Goal: Transaction & Acquisition: Purchase product/service

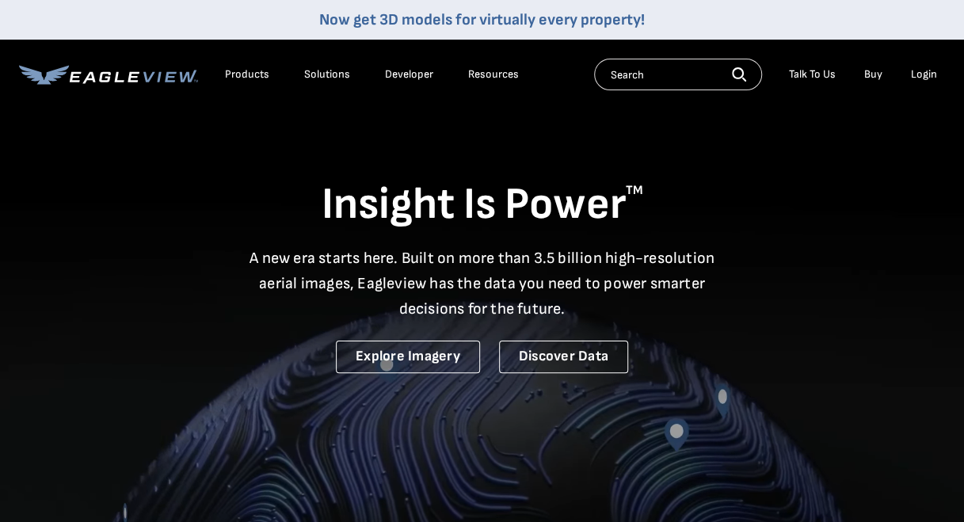
drag, startPoint x: 0, startPoint y: 0, endPoint x: 916, endPoint y: 76, distance: 919.4
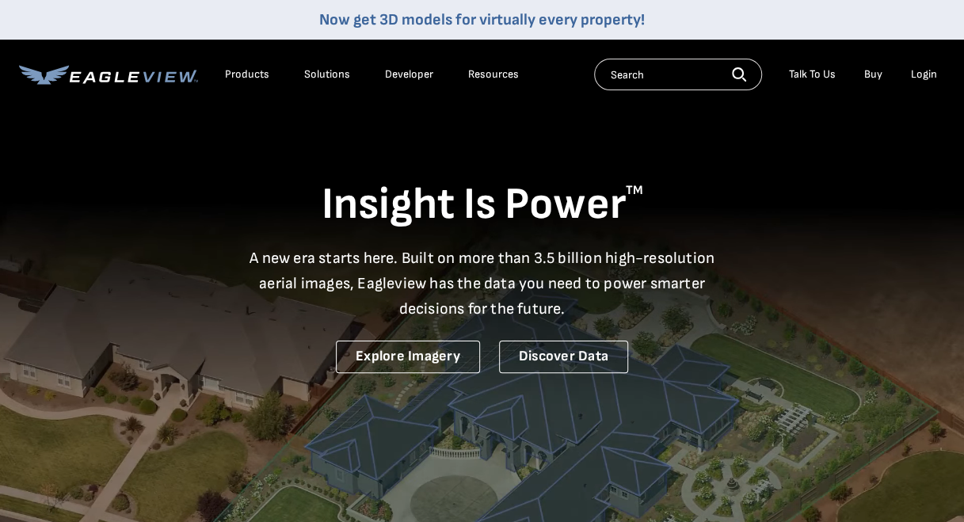
click at [916, 76] on div "Login" at bounding box center [924, 74] width 26 height 14
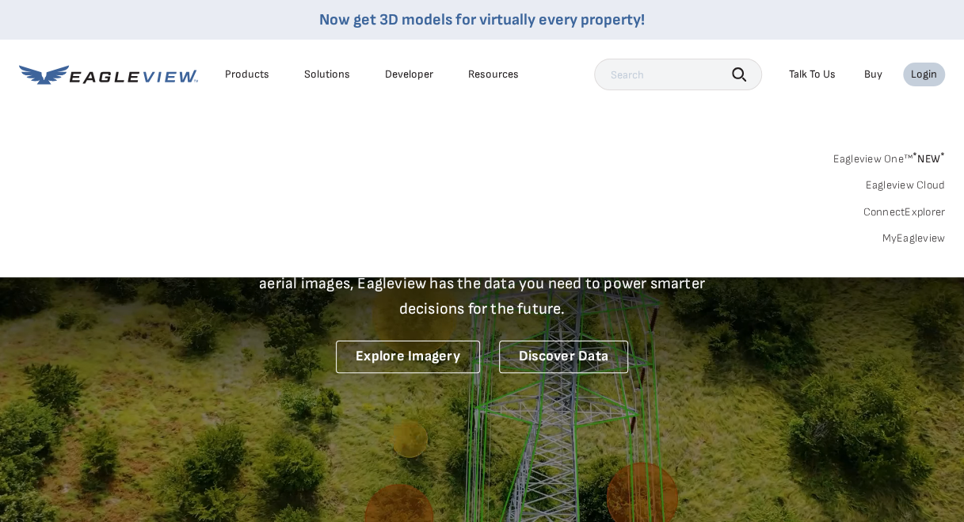
click at [871, 78] on link "Buy" at bounding box center [873, 74] width 18 height 14
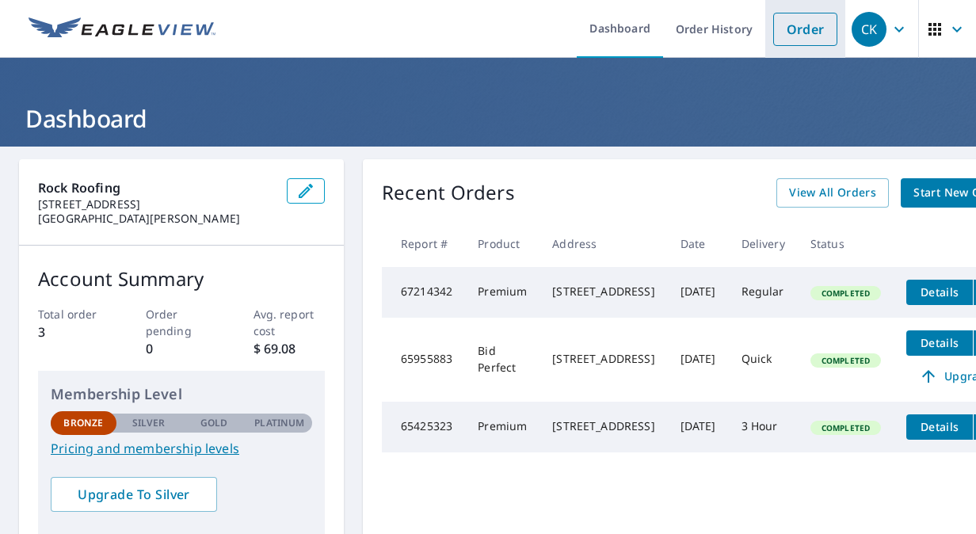
click at [773, 32] on link "Order" at bounding box center [805, 29] width 64 height 33
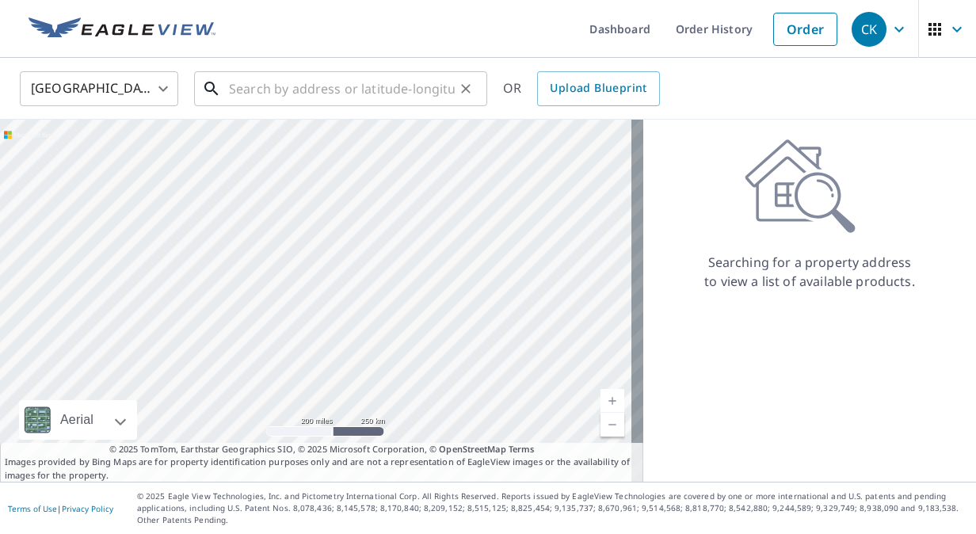
click at [394, 98] on input "text" at bounding box center [342, 89] width 226 height 44
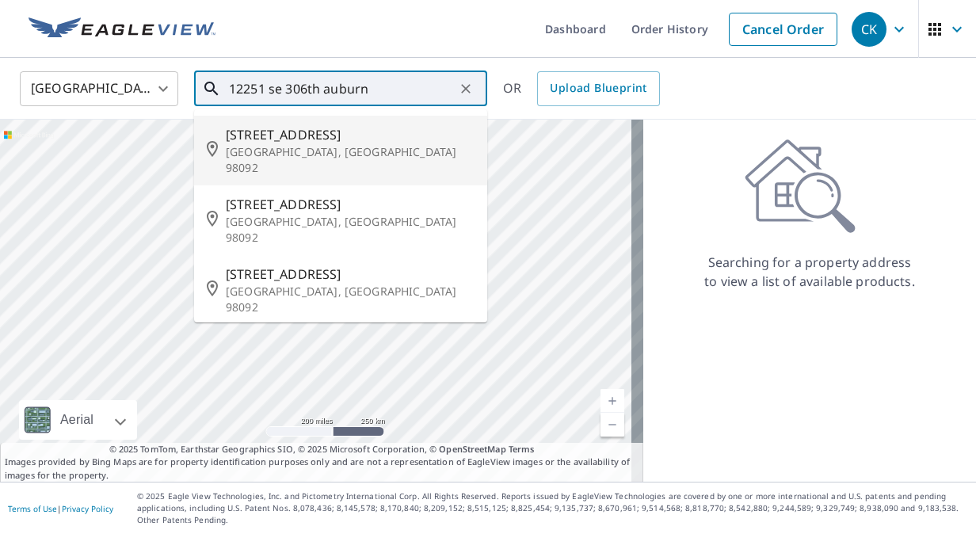
click at [315, 139] on span "[STREET_ADDRESS]" at bounding box center [350, 134] width 249 height 19
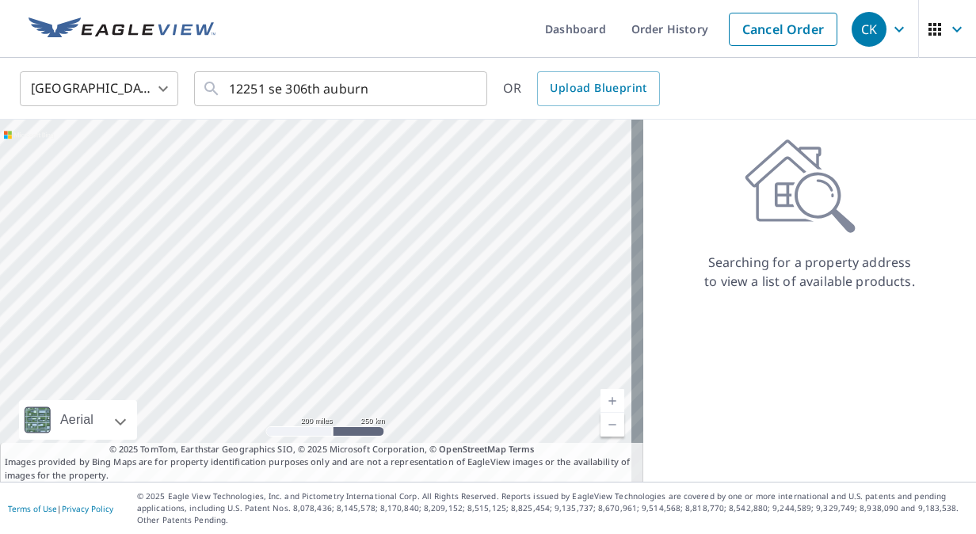
type input "[STREET_ADDRESS]"
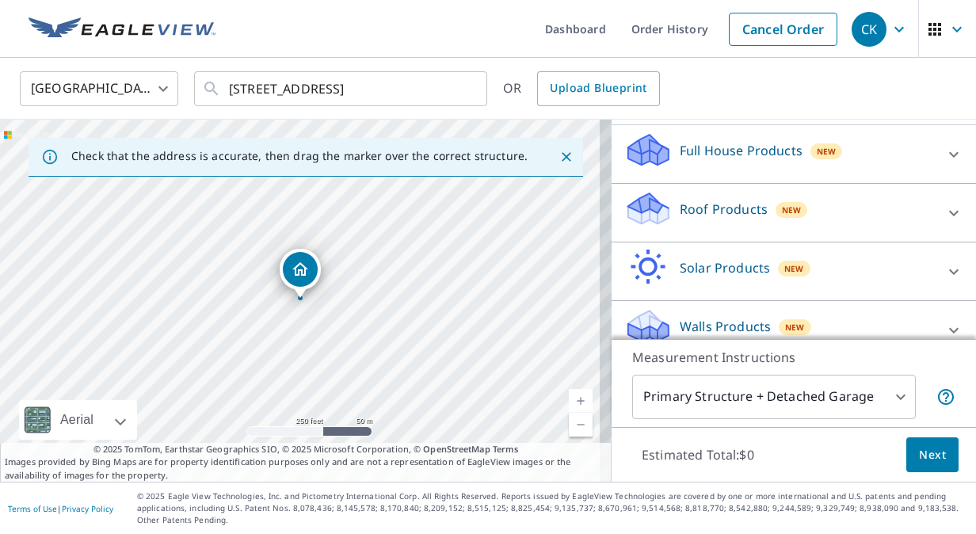
scroll to position [177, 0]
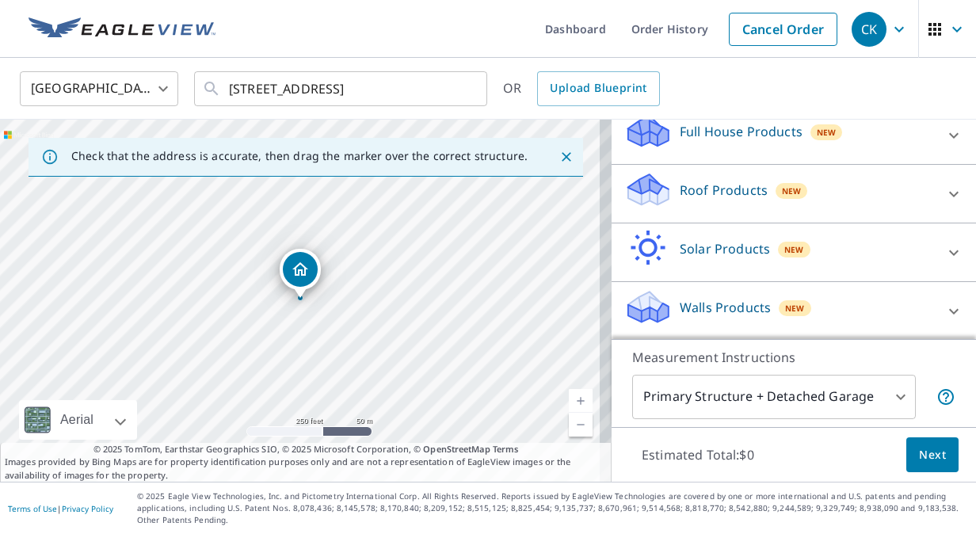
click at [732, 190] on p "Roof Products" at bounding box center [723, 190] width 88 height 19
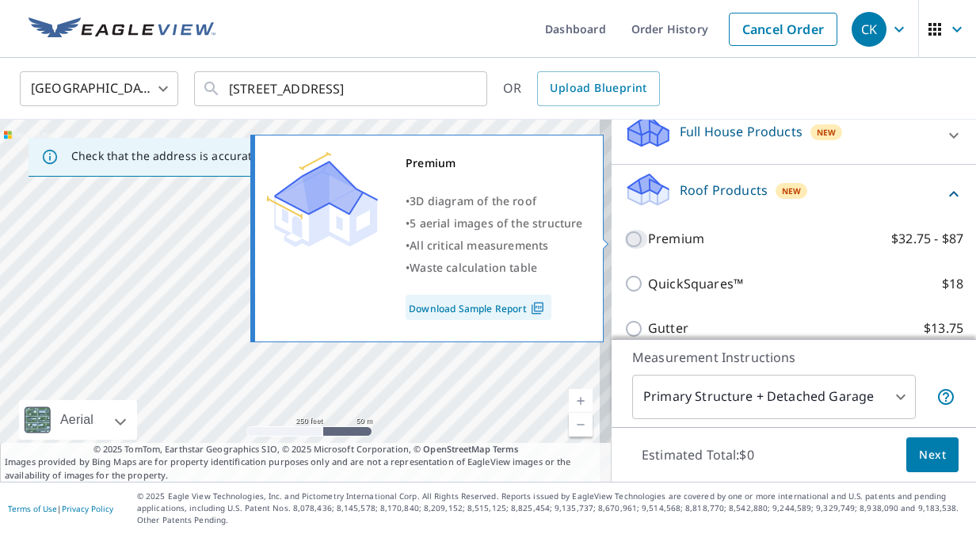
click at [624, 241] on input "Premium $32.75 - $87" at bounding box center [636, 239] width 24 height 19
checkbox input "true"
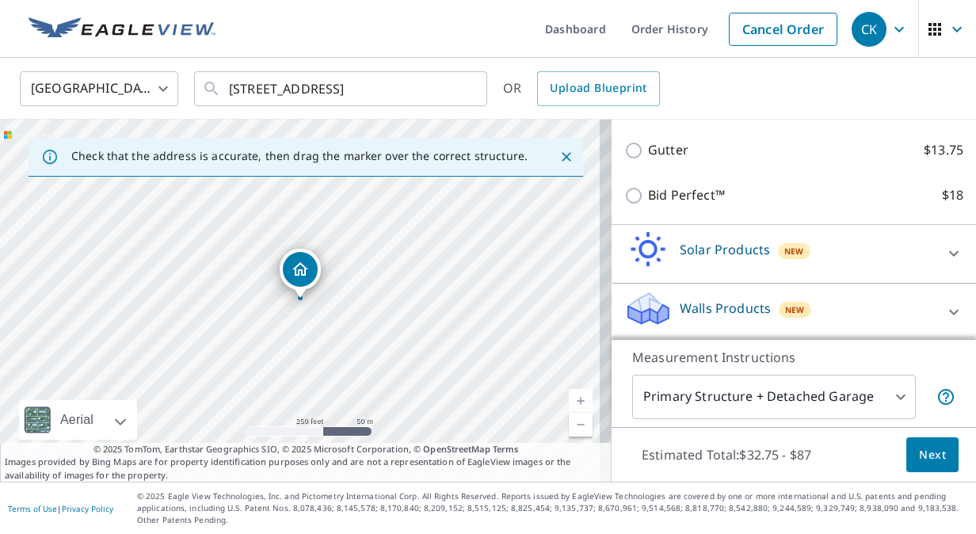
scroll to position [409, 0]
click at [924, 459] on span "Next" at bounding box center [932, 455] width 27 height 20
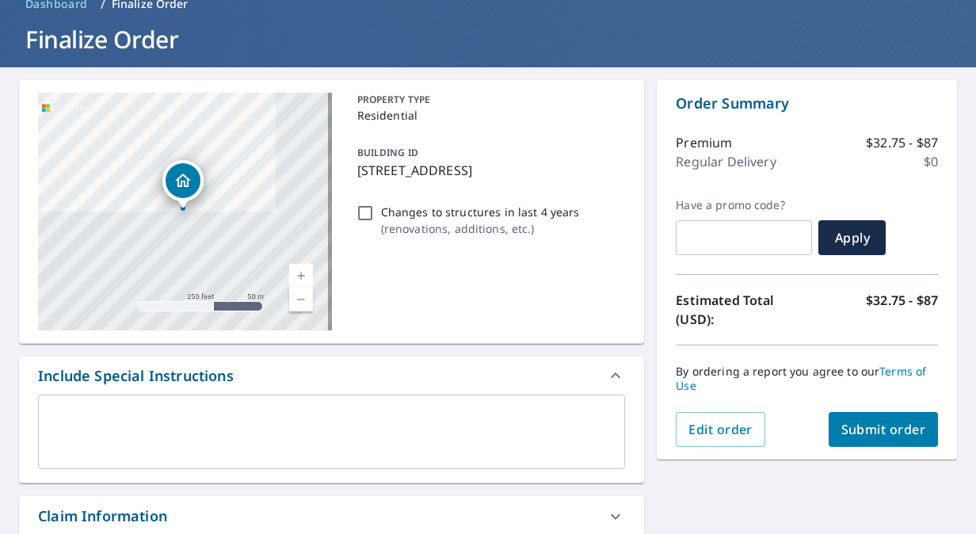
scroll to position [158, 0]
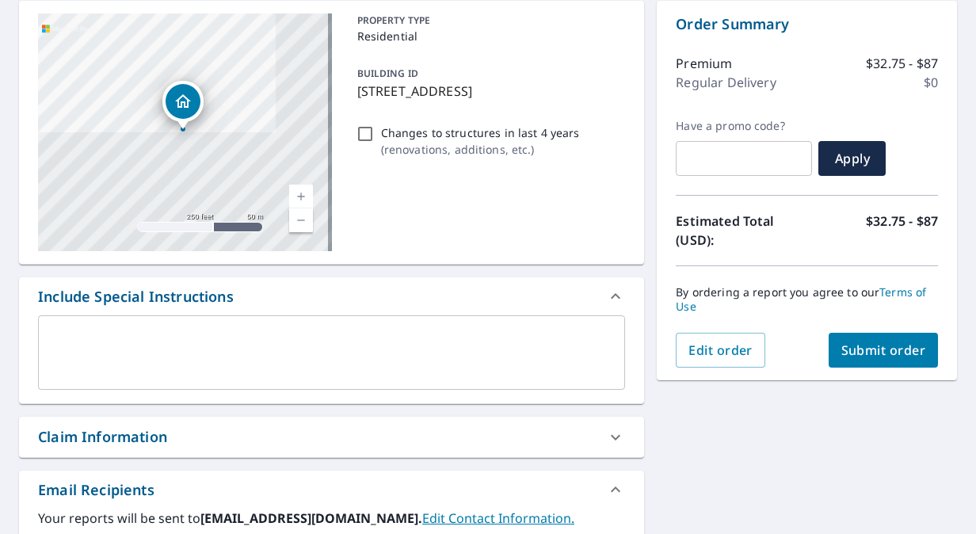
click at [896, 363] on button "Submit order" at bounding box center [883, 350] width 110 height 35
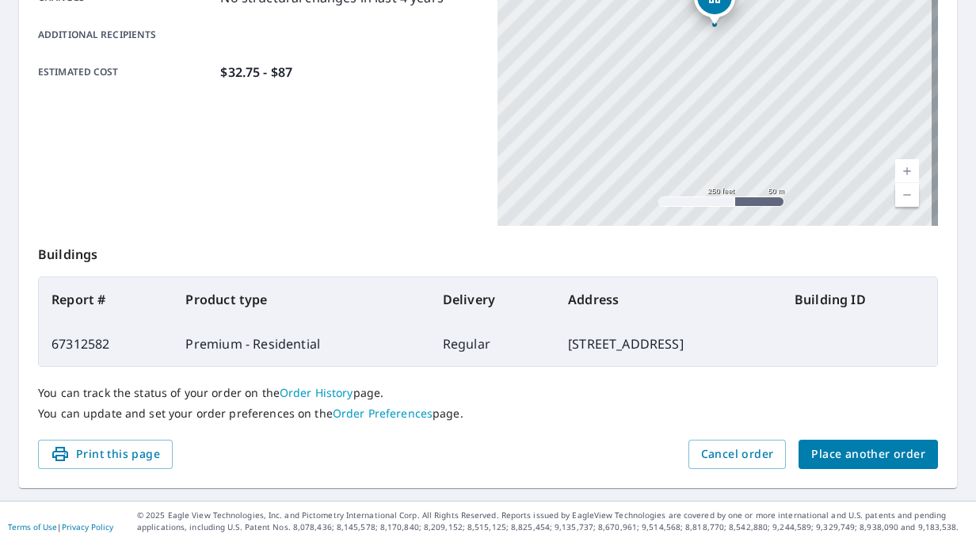
scroll to position [396, 0]
